Goal: Information Seeking & Learning: Find contact information

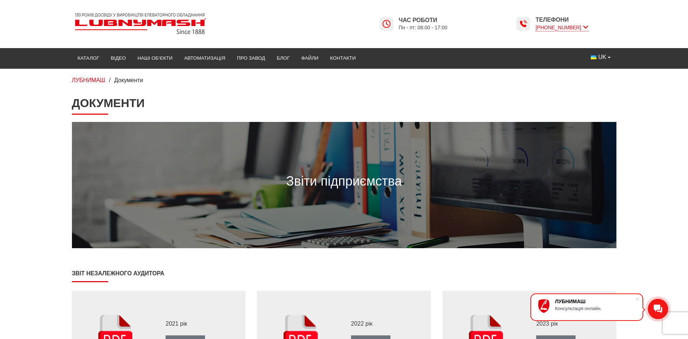
click at [583, 26] on icon at bounding box center [585, 27] width 5 height 7
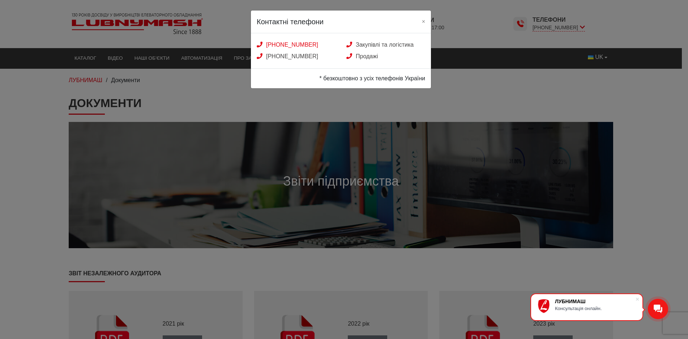
drag, startPoint x: 329, startPoint y: 42, endPoint x: 259, endPoint y: 44, distance: 69.8
click at [259, 45] on div "[PHONE_NUMBER]" at bounding box center [296, 45] width 90 height 8
copy link "[PHONE_NUMBER]"
click at [421, 22] on button "×" at bounding box center [423, 20] width 15 height 21
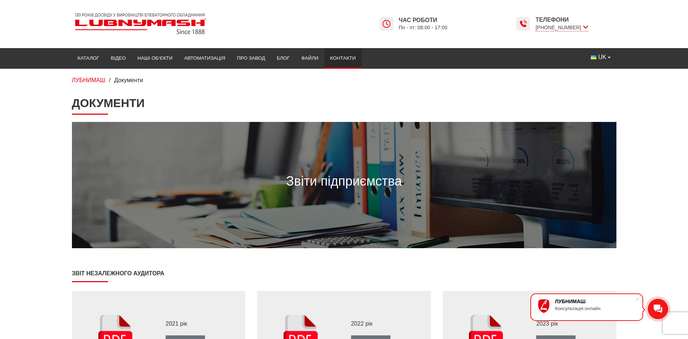
click at [341, 56] on link "Контакти" at bounding box center [342, 58] width 37 height 16
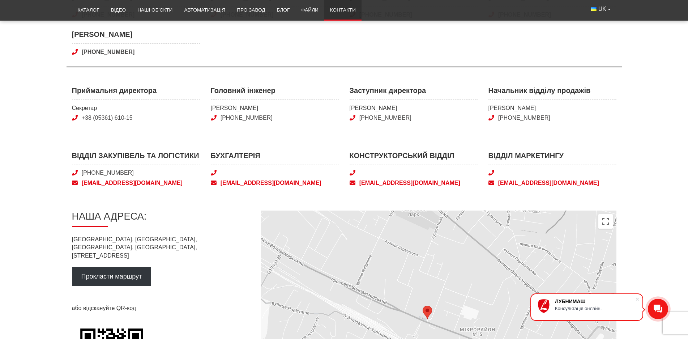
scroll to position [217, 0]
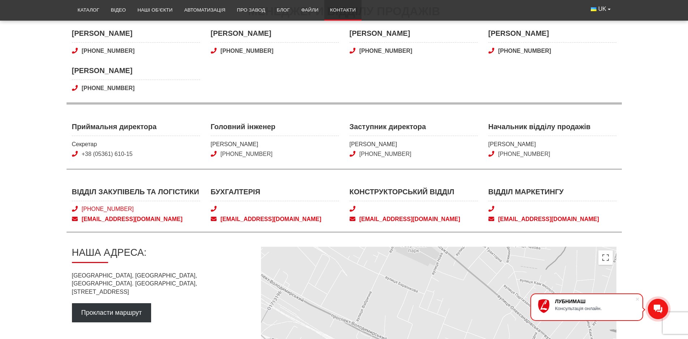
drag, startPoint x: 140, startPoint y: 209, endPoint x: 82, endPoint y: 209, distance: 57.1
click at [82, 209] on span "[PHONE_NUMBER]" at bounding box center [136, 209] width 128 height 8
copy link "[PHONE_NUMBER]"
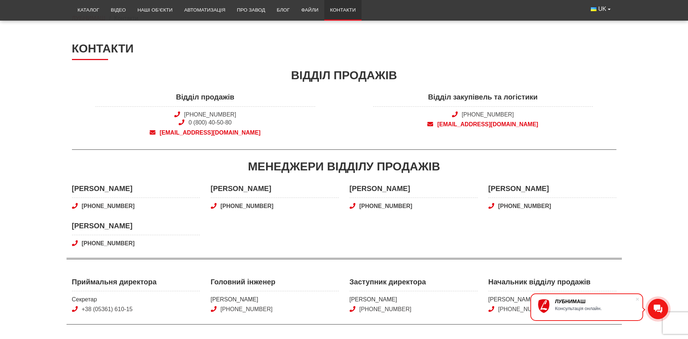
scroll to position [0, 0]
